Goal: Information Seeking & Learning: Learn about a topic

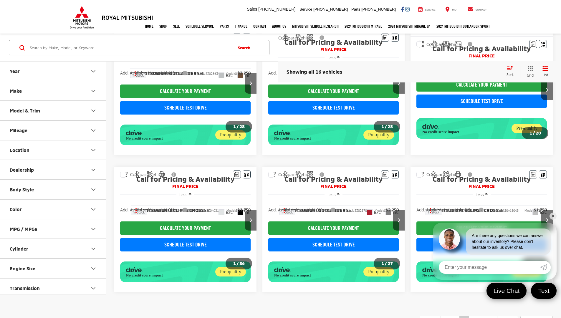
scroll to position [337, 0]
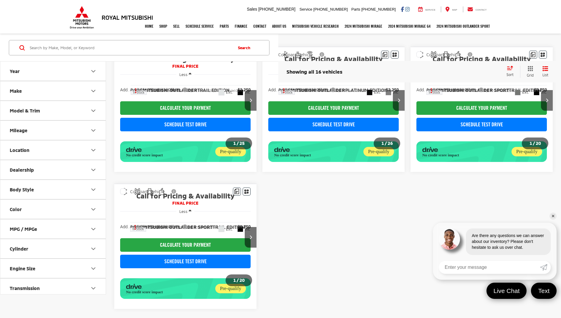
scroll to position [45, 0]
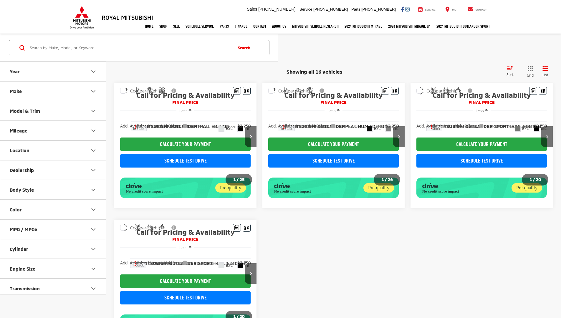
scroll to position [45, 0]
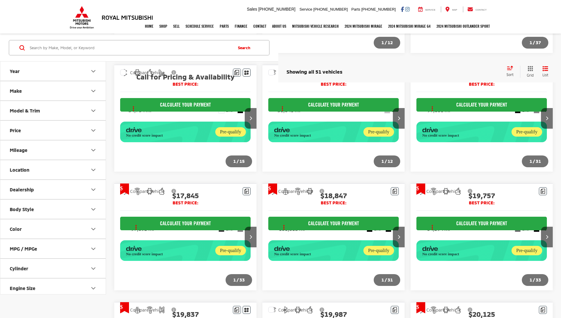
scroll to position [504, 0]
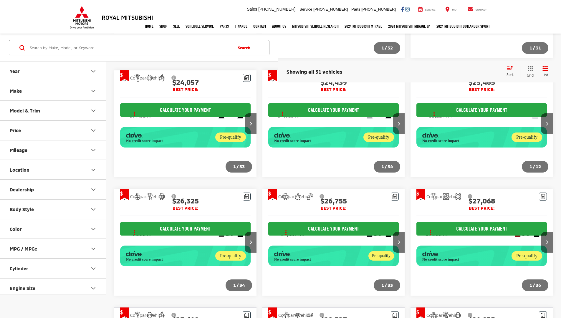
scroll to position [495, 0]
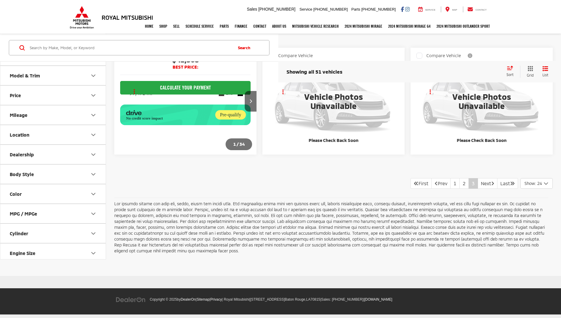
scroll to position [37, 0]
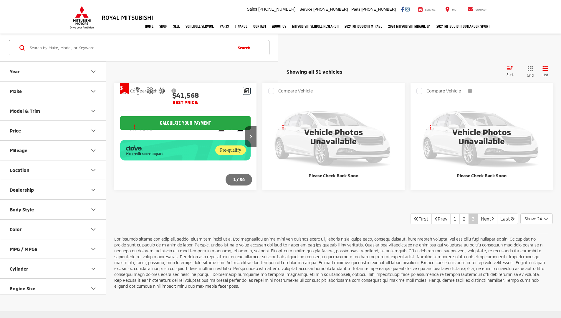
scroll to position [37, 0]
